Goal: Find specific page/section: Find specific page/section

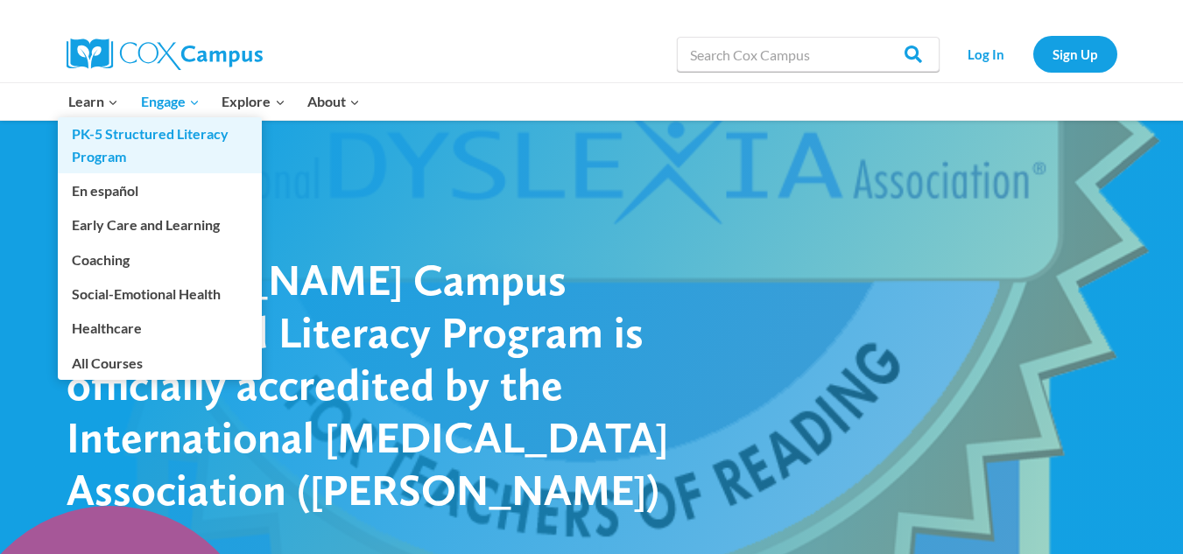
click at [99, 137] on link "PK-5 Structured Literacy Program" at bounding box center [160, 145] width 204 height 56
click at [151, 148] on link "PK-5 Structured Literacy Program" at bounding box center [160, 145] width 204 height 56
